Goal: Find contact information: Find contact information

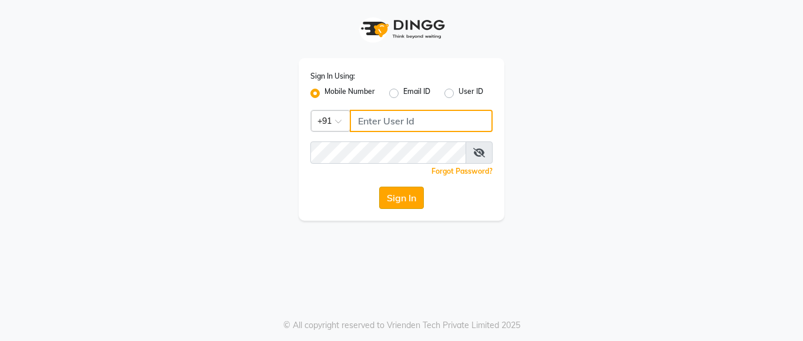
type input "7890011666"
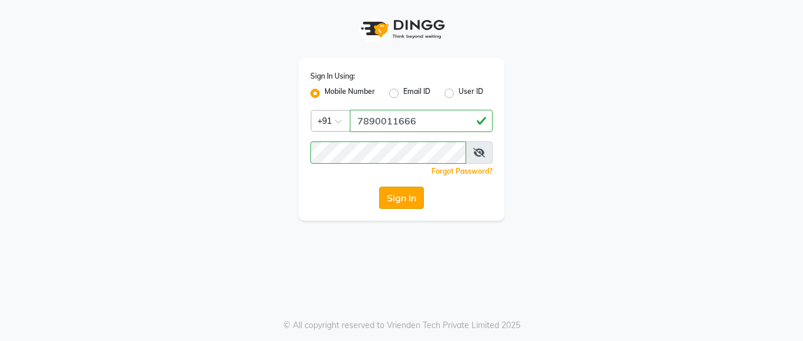
click at [393, 208] on button "Sign In" at bounding box center [401, 198] width 45 height 22
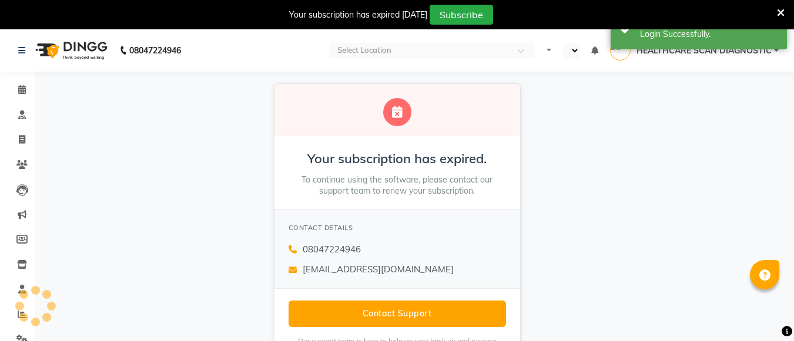
select select "en"
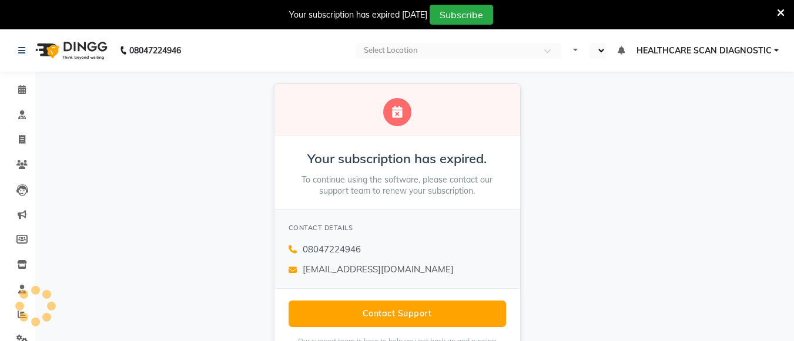
select select "en"
